Goal: Navigation & Orientation: Find specific page/section

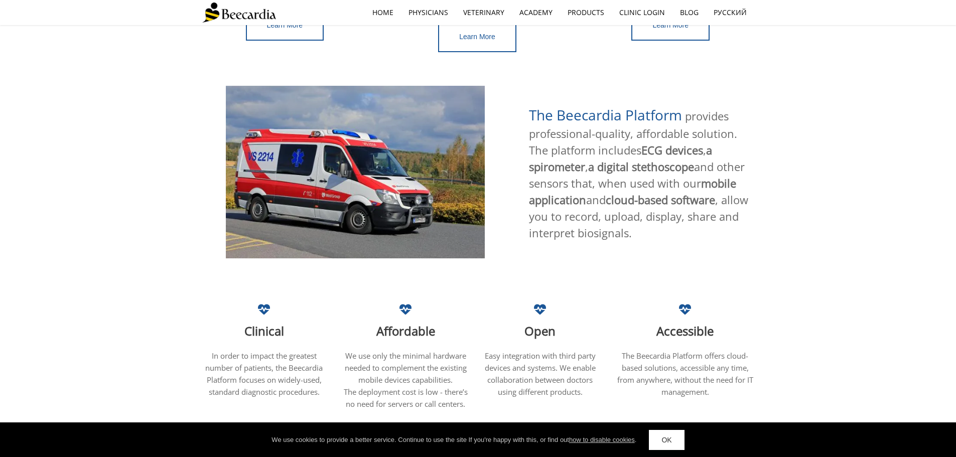
scroll to position [241, 0]
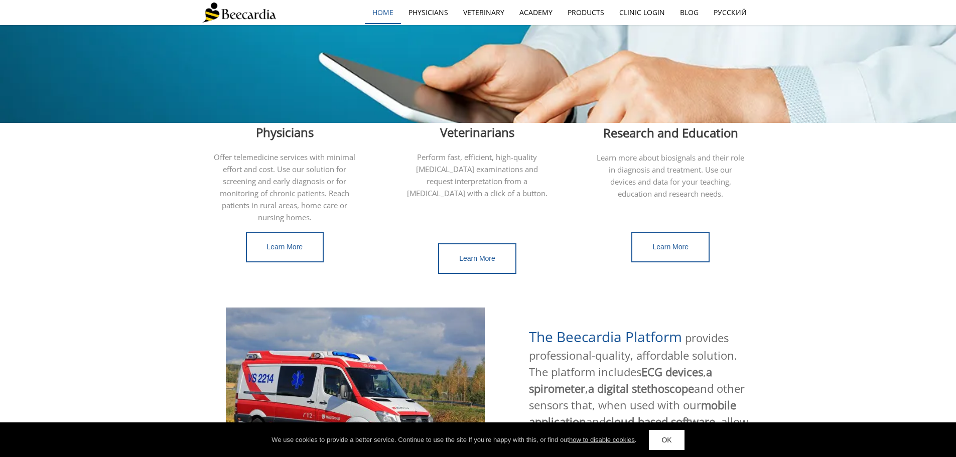
click at [391, 10] on link "home" at bounding box center [383, 12] width 36 height 23
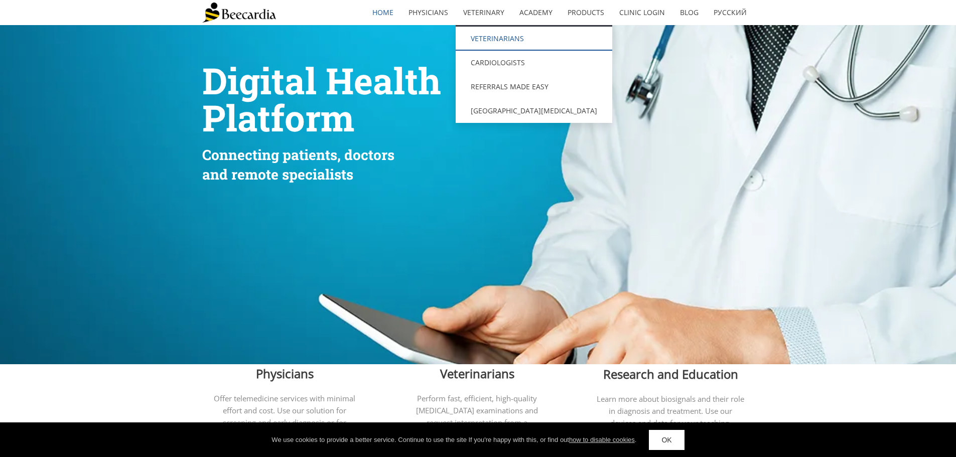
click at [487, 43] on link "Veterinarians" at bounding box center [534, 39] width 157 height 24
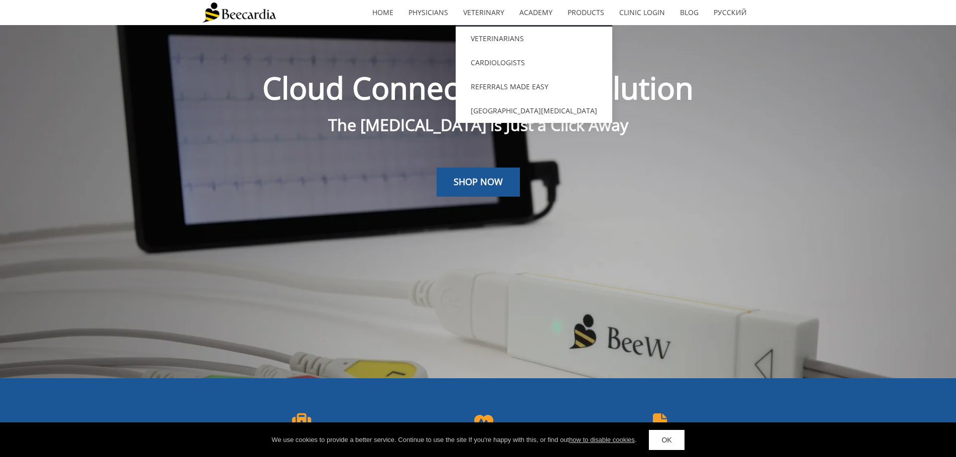
click at [476, 3] on link "Veterinary" at bounding box center [484, 12] width 56 height 23
click at [500, 109] on link "[GEOGRAPHIC_DATA][MEDICAL_DATA]" at bounding box center [534, 111] width 157 height 24
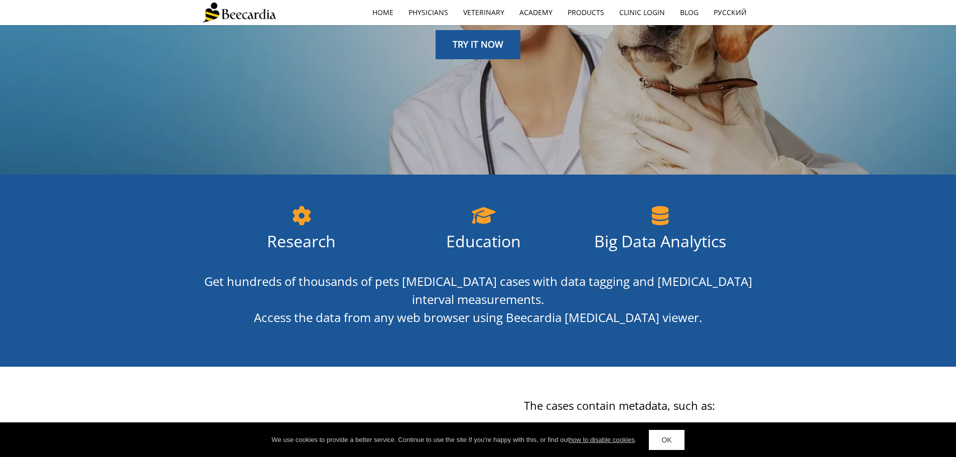
scroll to position [121, 0]
